Goal: Task Accomplishment & Management: Manage account settings

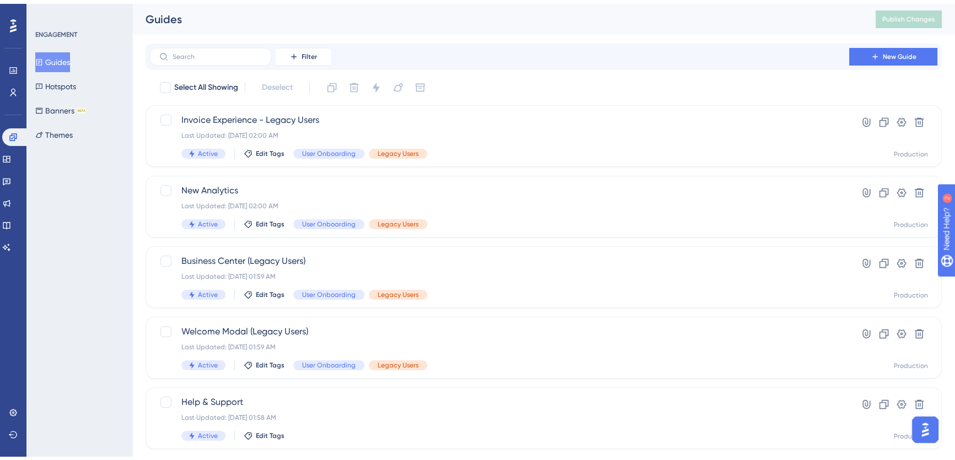
scroll to position [50, 0]
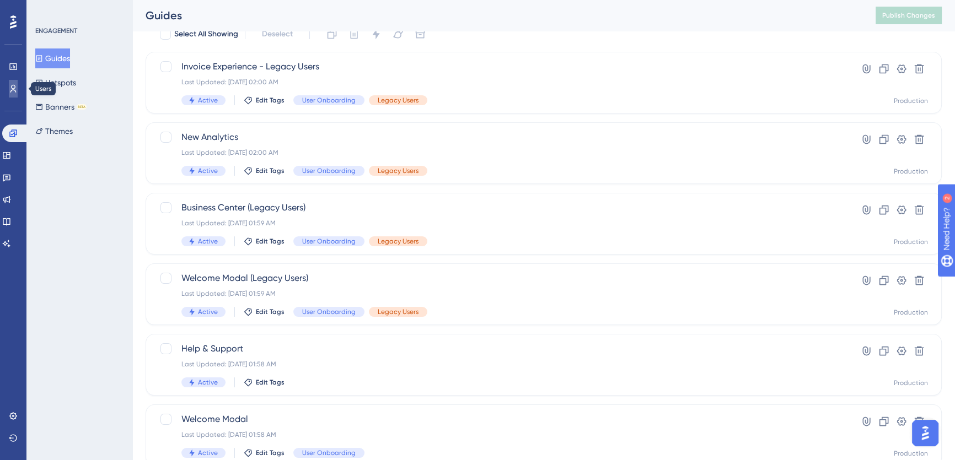
click at [14, 89] on icon at bounding box center [13, 88] width 9 height 9
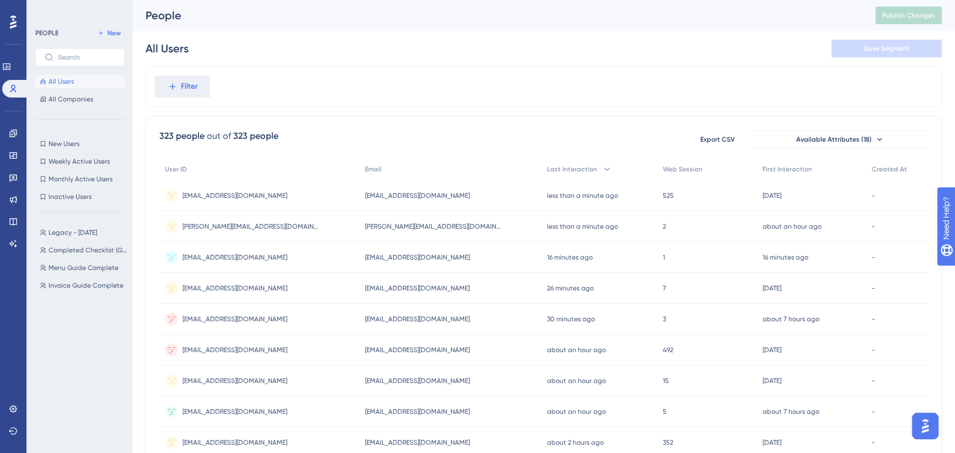
click at [232, 228] on span "brock@chefpreneur.com" at bounding box center [251, 226] width 138 height 9
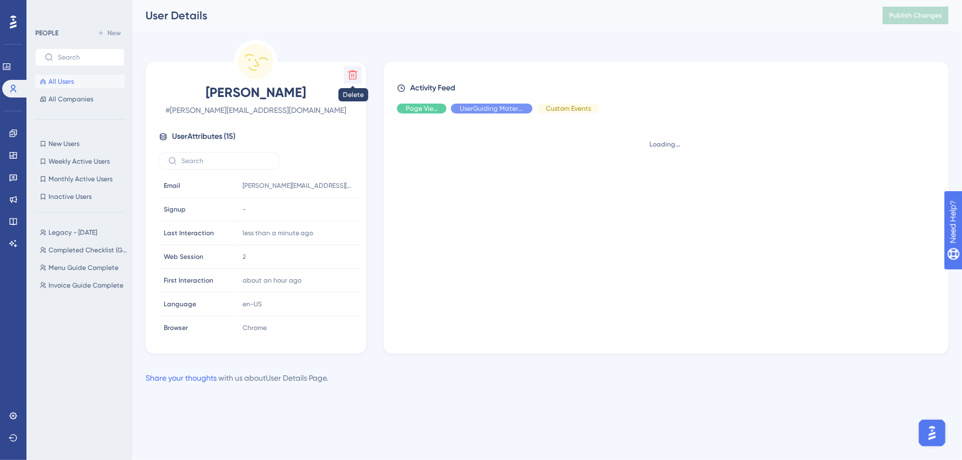
click at [353, 78] on icon at bounding box center [352, 74] width 11 height 11
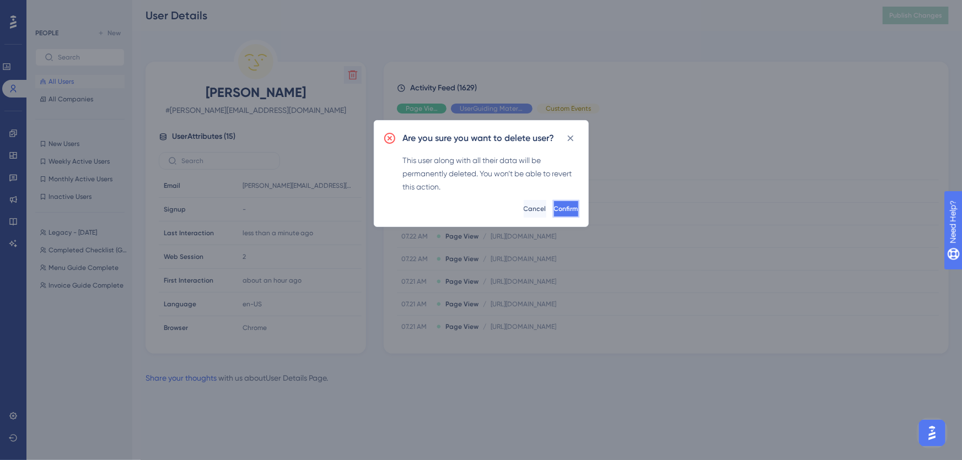
click at [554, 204] on span "Confirm" at bounding box center [566, 208] width 24 height 9
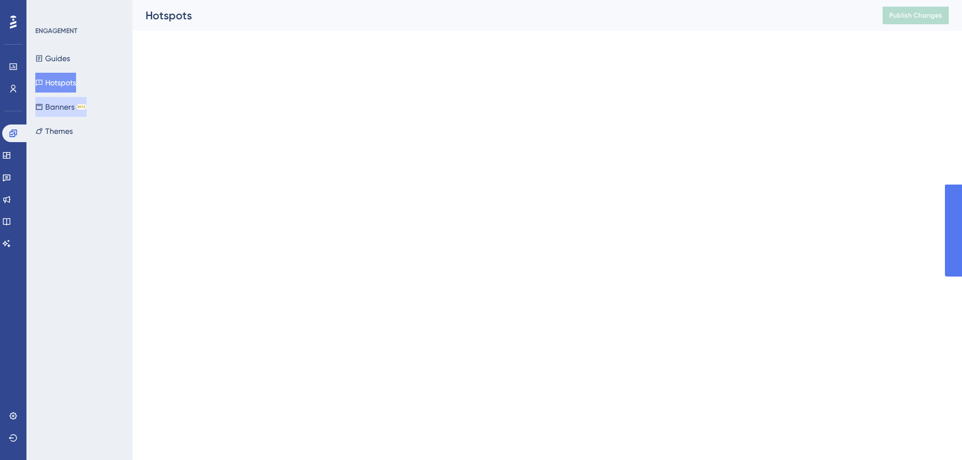
click at [60, 105] on button "Banners BETA" at bounding box center [60, 107] width 51 height 20
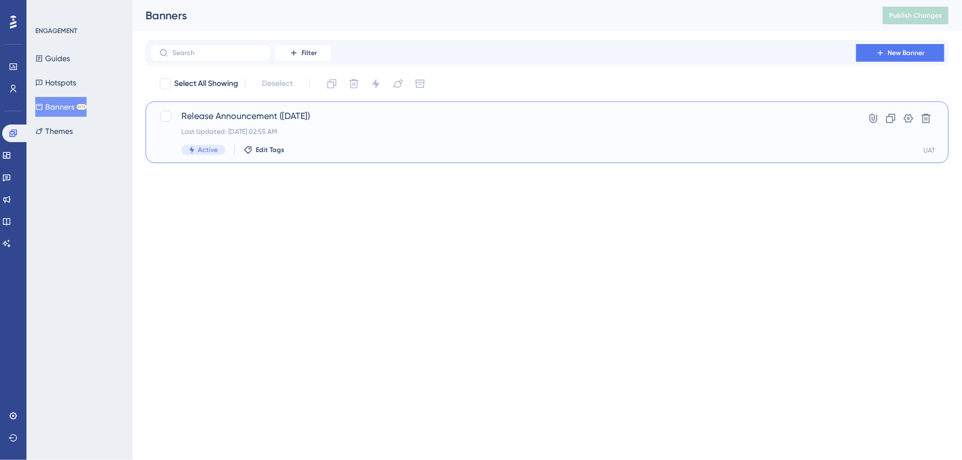
click at [341, 123] on div "Release Announcement (Oct 25) Last Updated: Oct 14 2025, 02:55 AM Active Edit T…" at bounding box center [502, 132] width 643 height 45
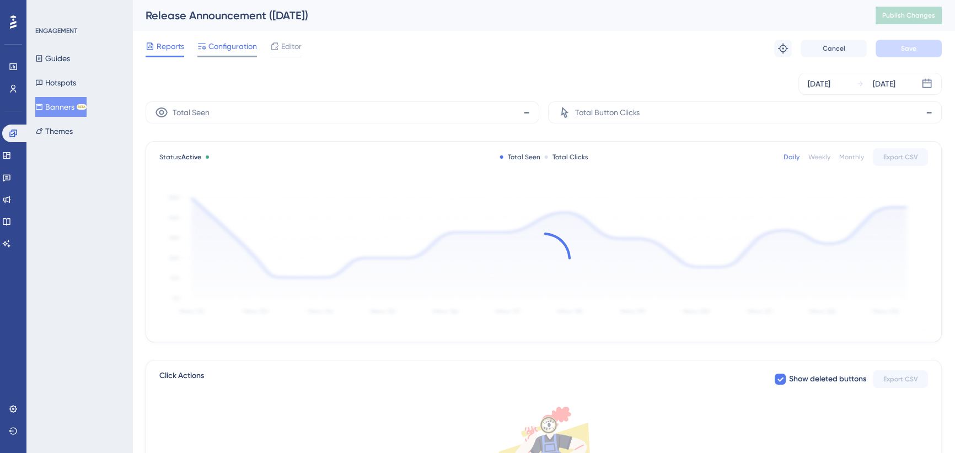
click at [243, 43] on span "Configuration" at bounding box center [232, 46] width 49 height 13
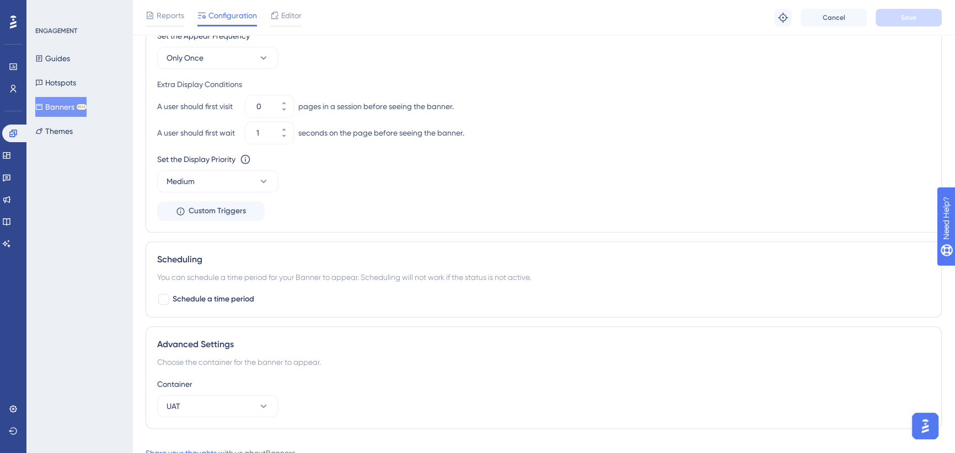
scroll to position [692, 0]
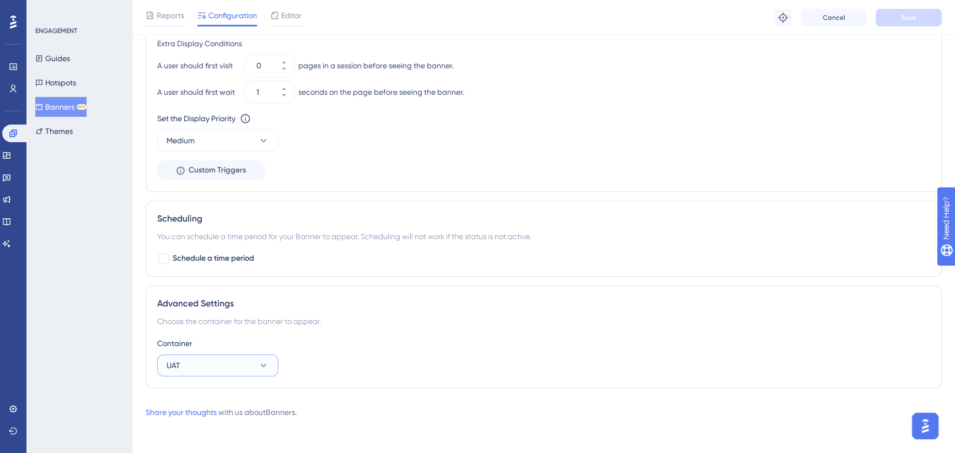
click at [228, 369] on button "UAT" at bounding box center [217, 365] width 121 height 22
click at [224, 396] on div "Production Production" at bounding box center [217, 399] width 89 height 22
click at [915, 21] on span "Save" at bounding box center [908, 17] width 15 height 9
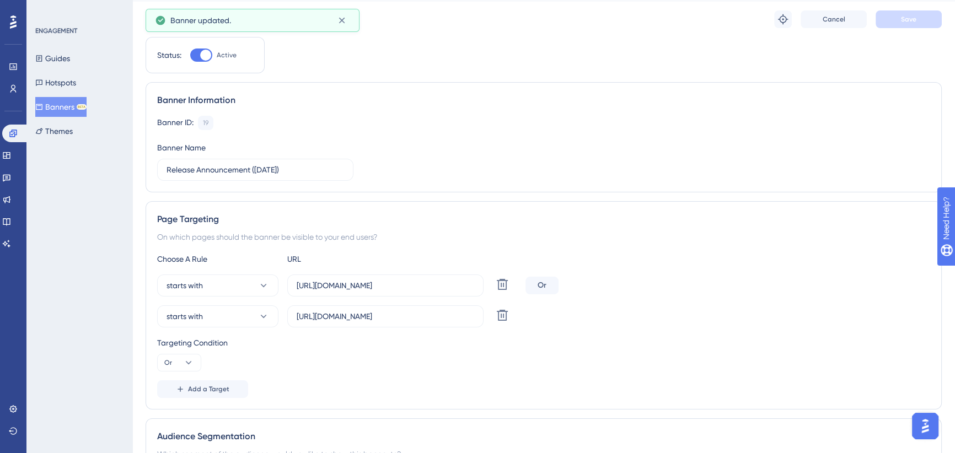
scroll to position [0, 0]
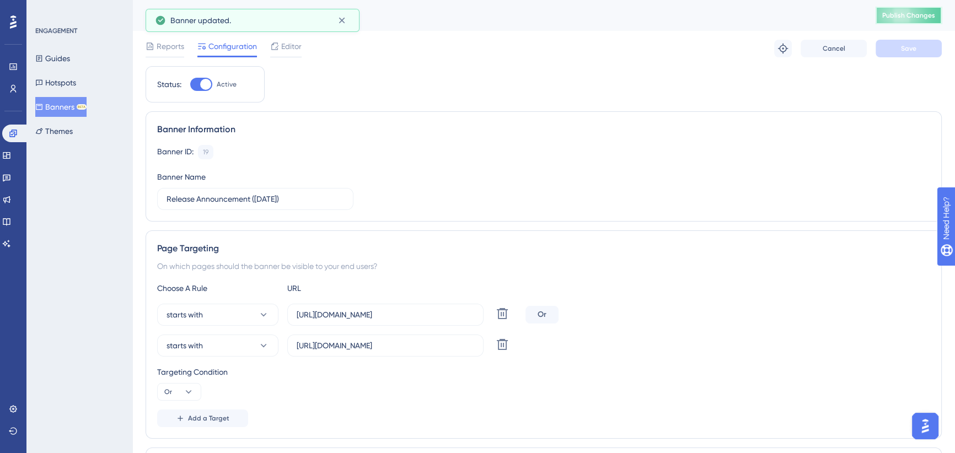
click at [907, 18] on span "Publish Changes" at bounding box center [908, 15] width 53 height 9
